Goal: Information Seeking & Learning: Learn about a topic

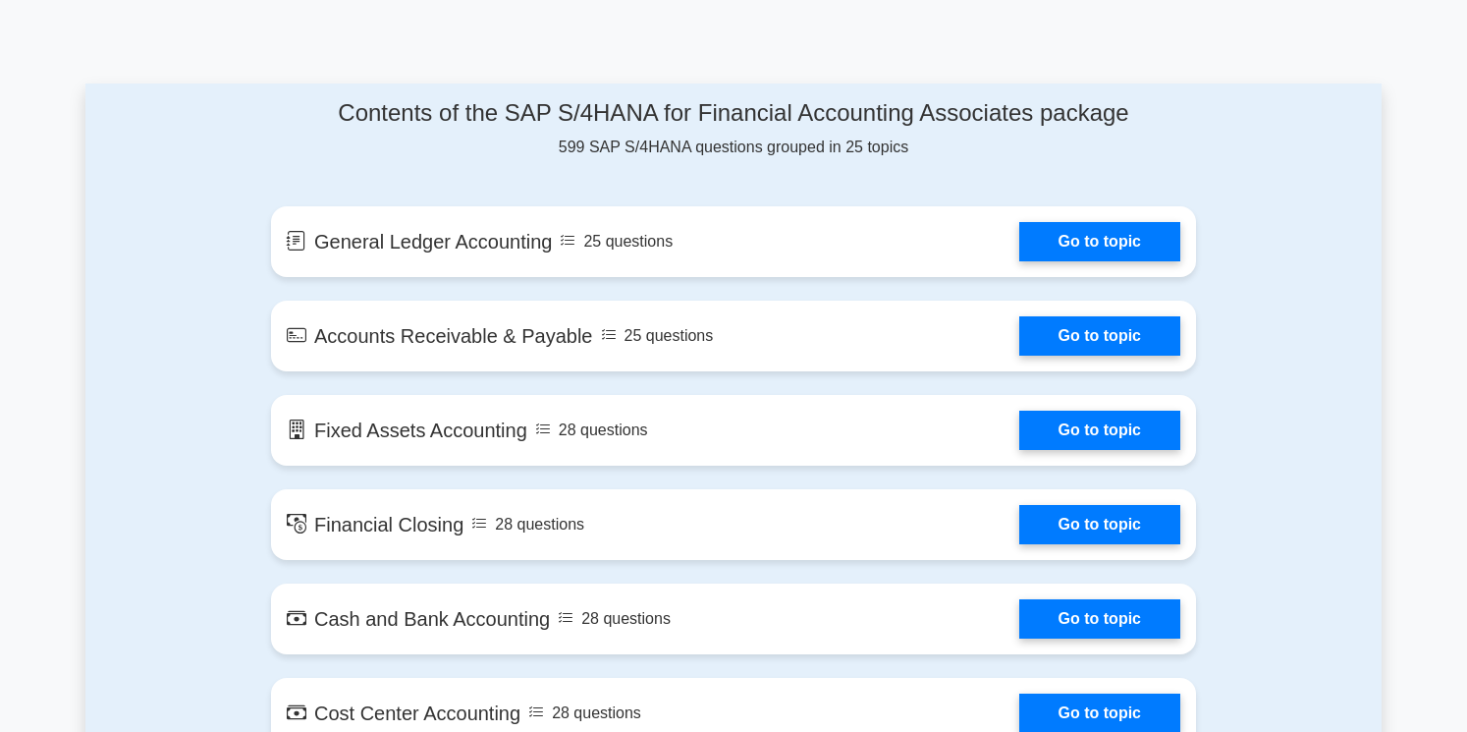
scroll to position [982, 0]
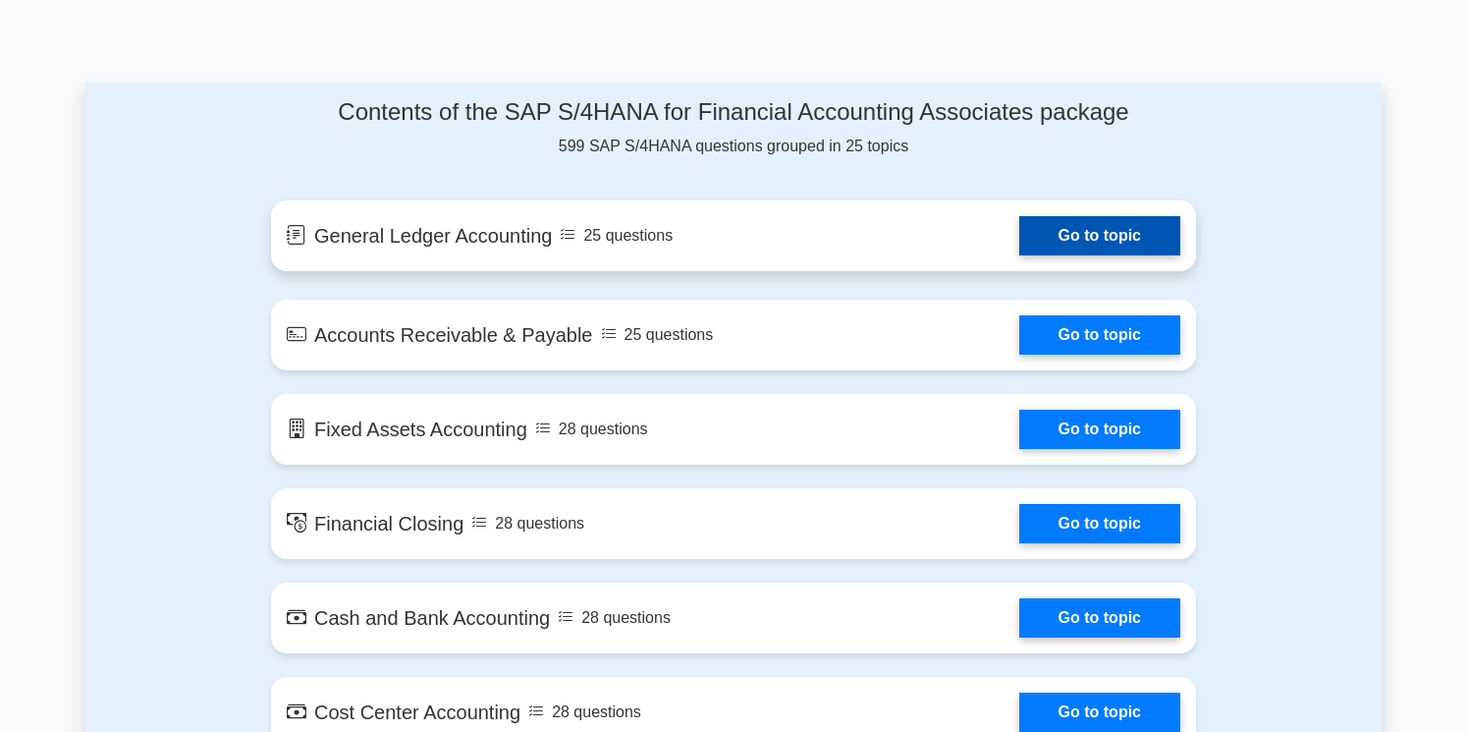
click at [1019, 216] on link "Go to topic" at bounding box center [1099, 235] width 161 height 39
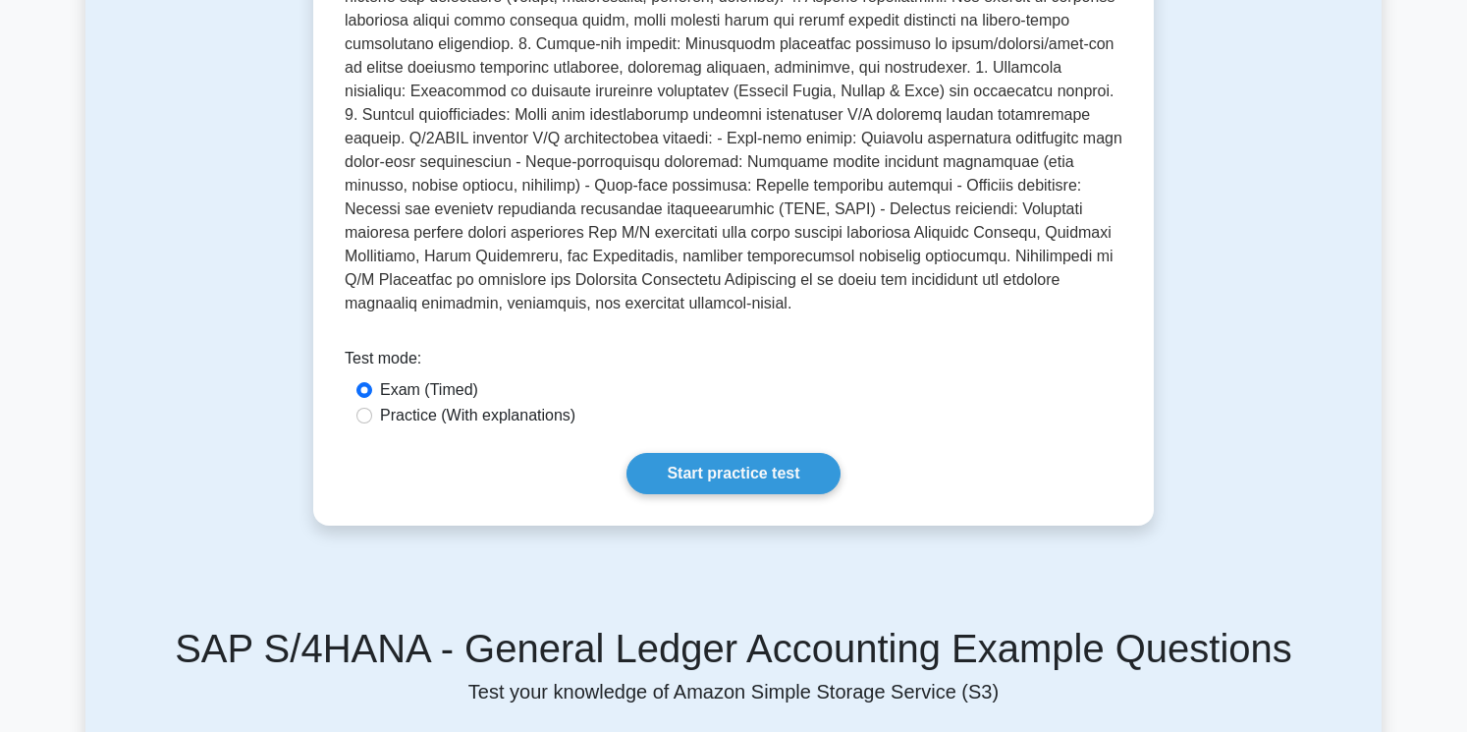
scroll to position [746, 0]
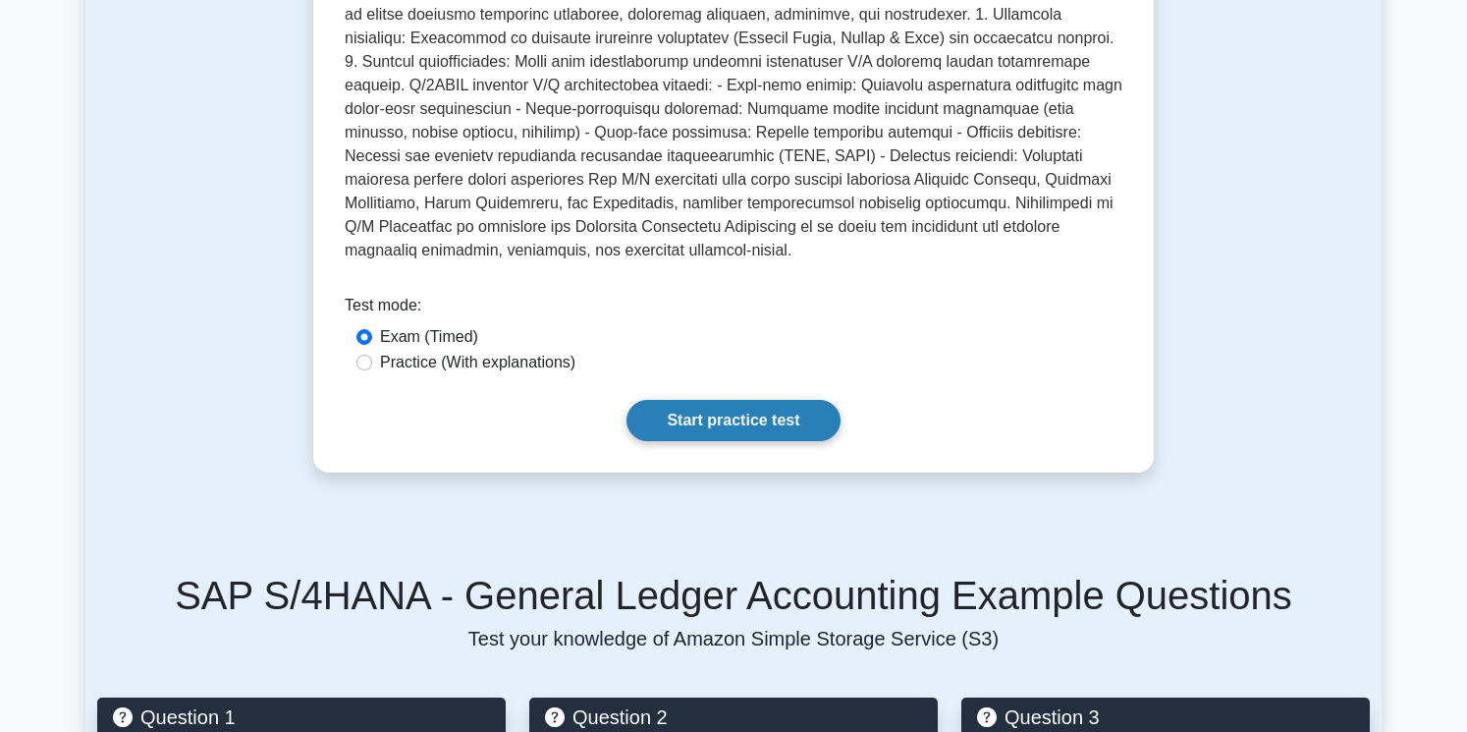
click at [759, 400] on link "Start practice test" at bounding box center [733, 420] width 213 height 41
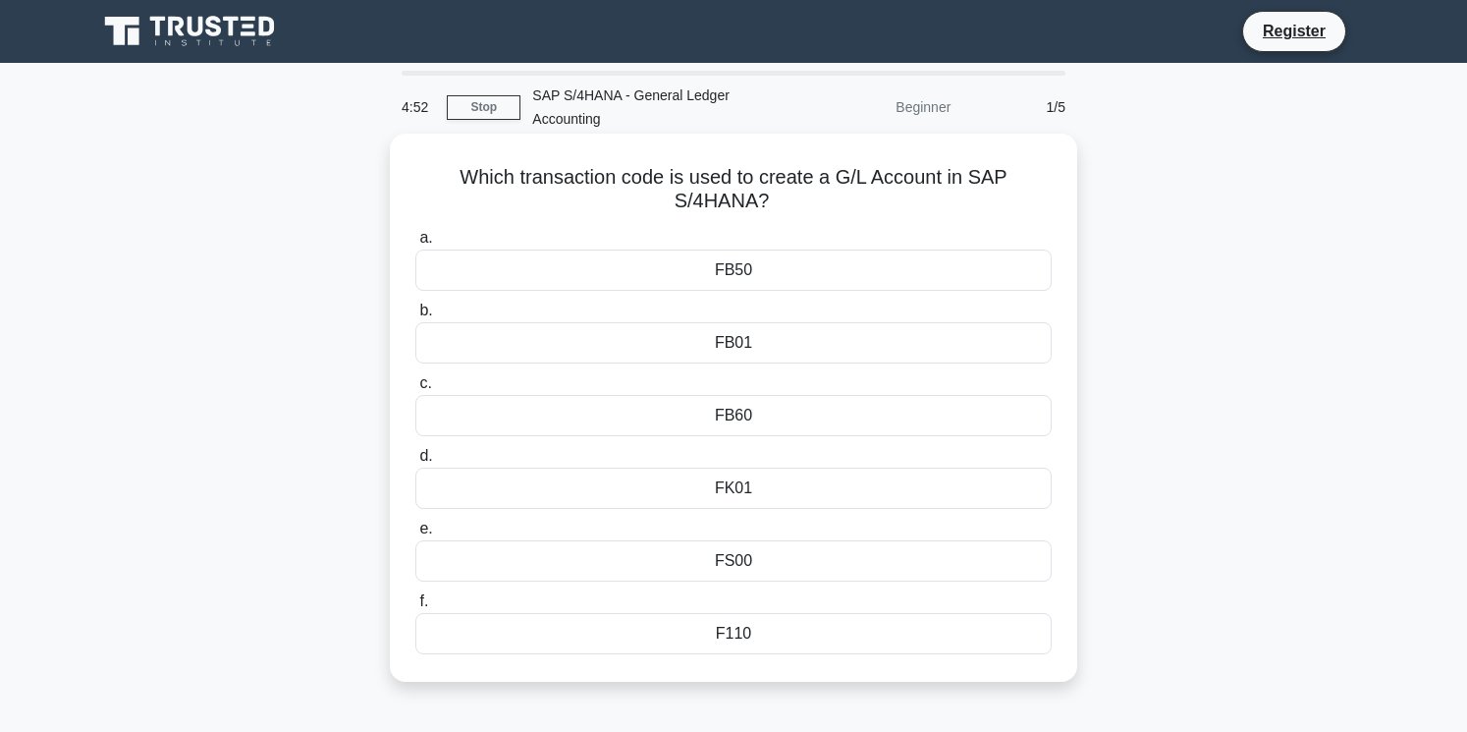
click at [749, 560] on div "FS00" at bounding box center [733, 560] width 636 height 41
click at [415, 535] on input "e. FS00" at bounding box center [415, 528] width 0 height 13
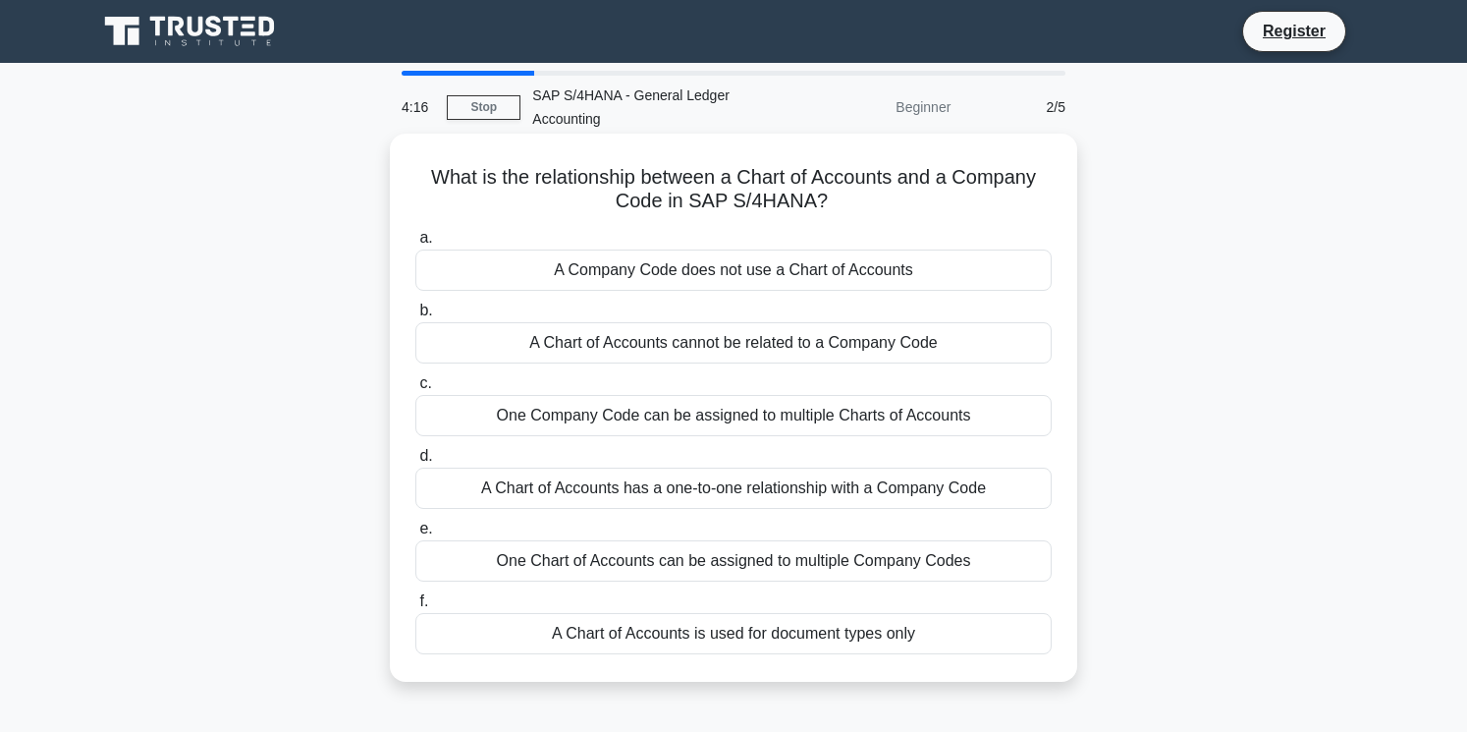
click at [739, 561] on div "One Chart of Accounts can be assigned to multiple Company Codes" at bounding box center [733, 560] width 636 height 41
click at [415, 535] on input "e. One Chart of Accounts can be assigned to multiple Company Codes" at bounding box center [415, 528] width 0 height 13
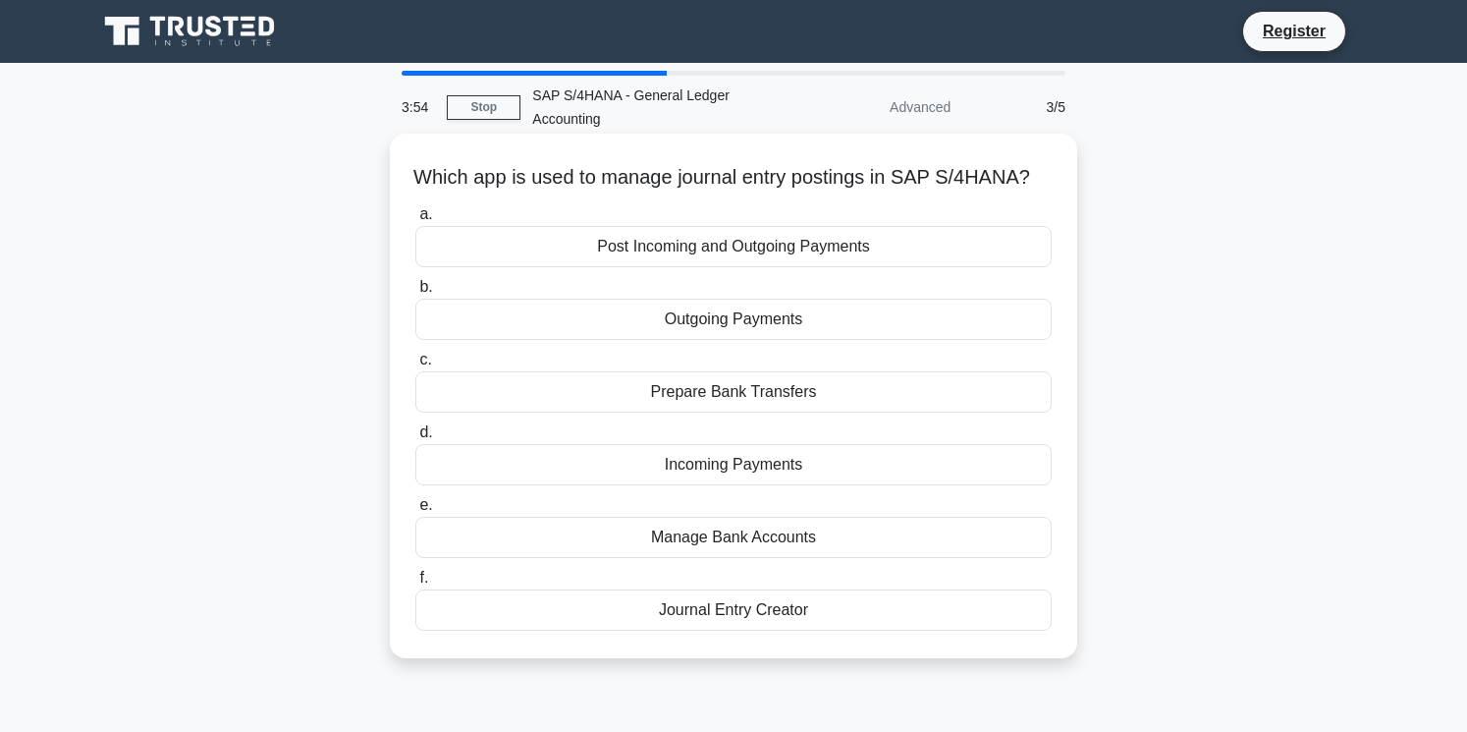
click at [751, 616] on div "Journal Entry Creator" at bounding box center [733, 609] width 636 height 41
click at [415, 584] on input "f. Journal Entry Creator" at bounding box center [415, 578] width 0 height 13
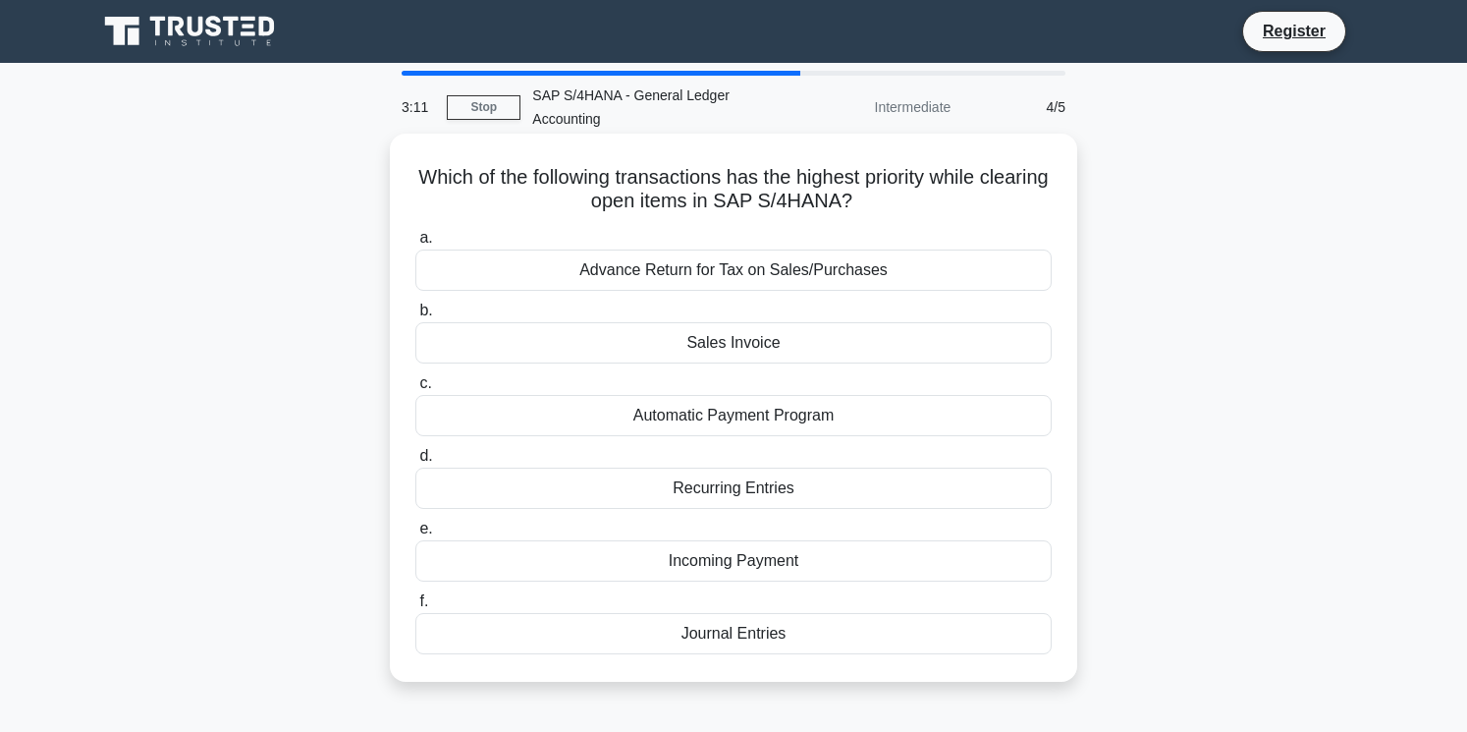
click at [731, 276] on div "Advance Return for Tax on Sales/Purchases" at bounding box center [733, 269] width 636 height 41
click at [415, 245] on input "a. Advance Return for Tax on Sales/Purchases" at bounding box center [415, 238] width 0 height 13
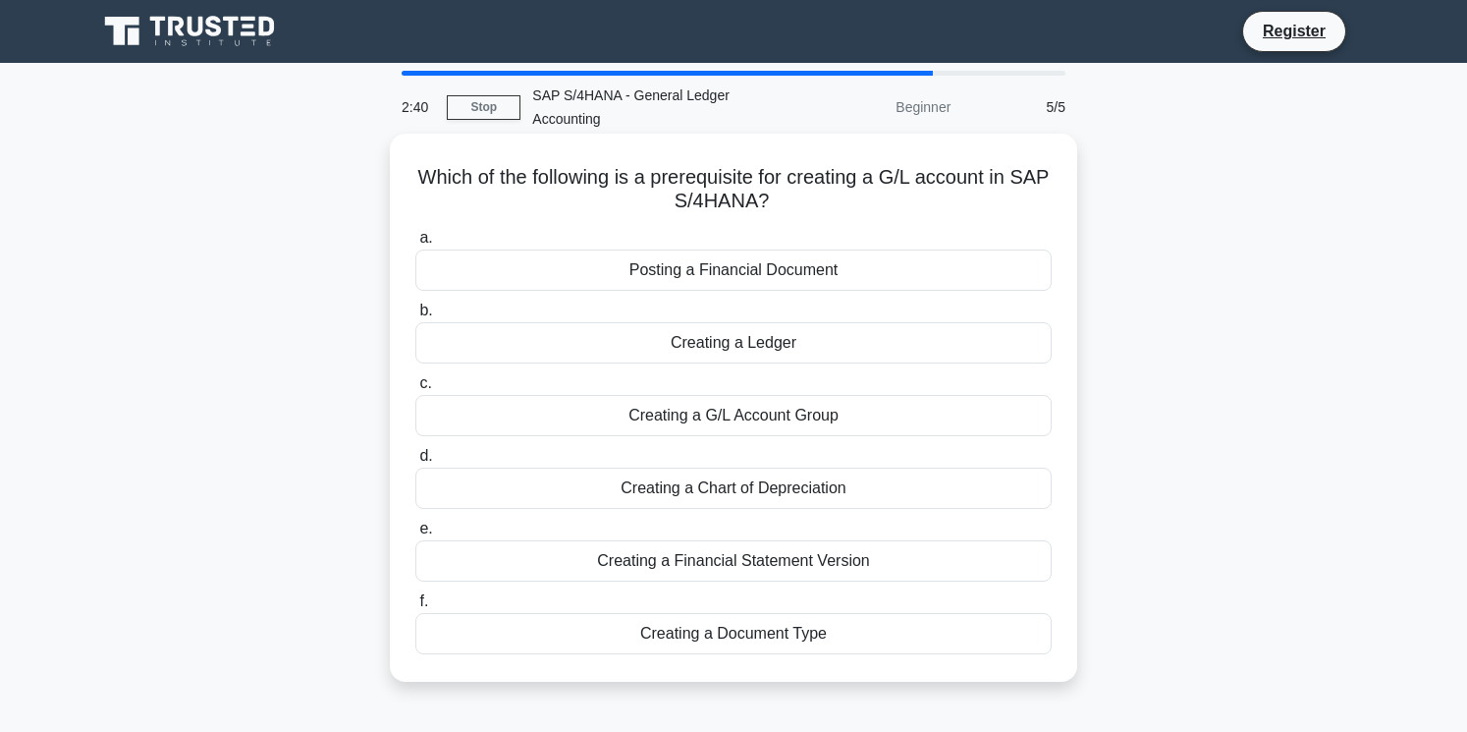
click at [769, 422] on div "Creating a G/L Account Group" at bounding box center [733, 415] width 636 height 41
click at [415, 390] on input "c. Creating a G/L Account Group" at bounding box center [415, 383] width 0 height 13
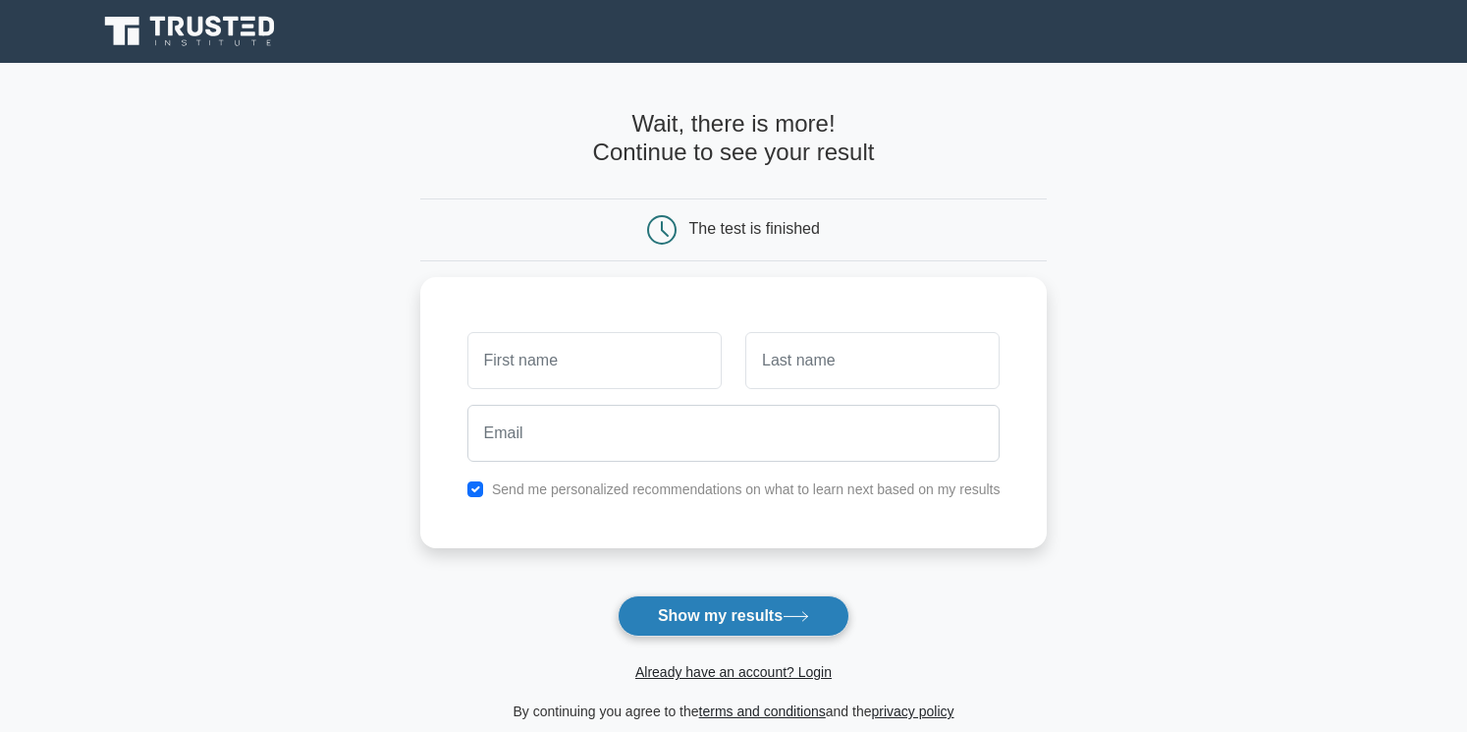
click at [741, 616] on button "Show my results" at bounding box center [734, 615] width 232 height 41
